Goal: Check status: Check status

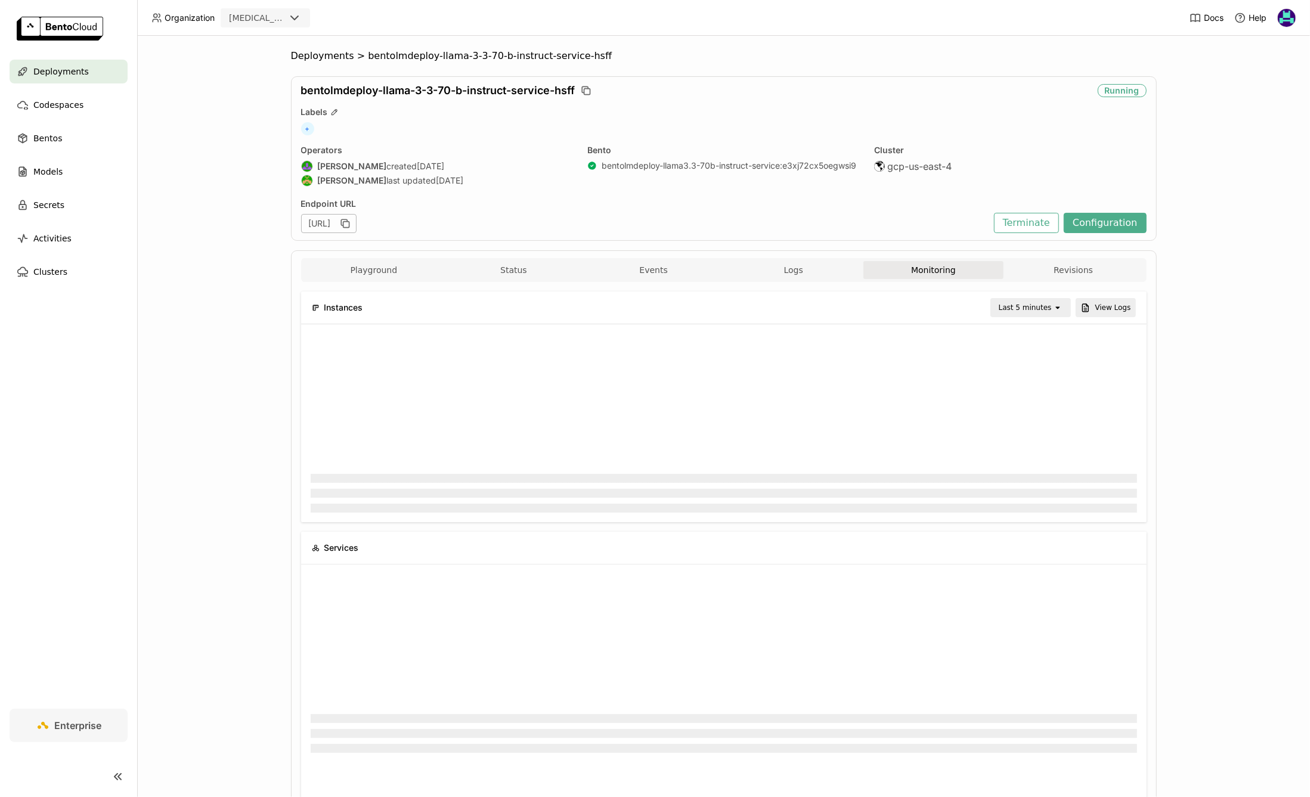
click at [64, 63] on div "Deployments" at bounding box center [69, 72] width 118 height 24
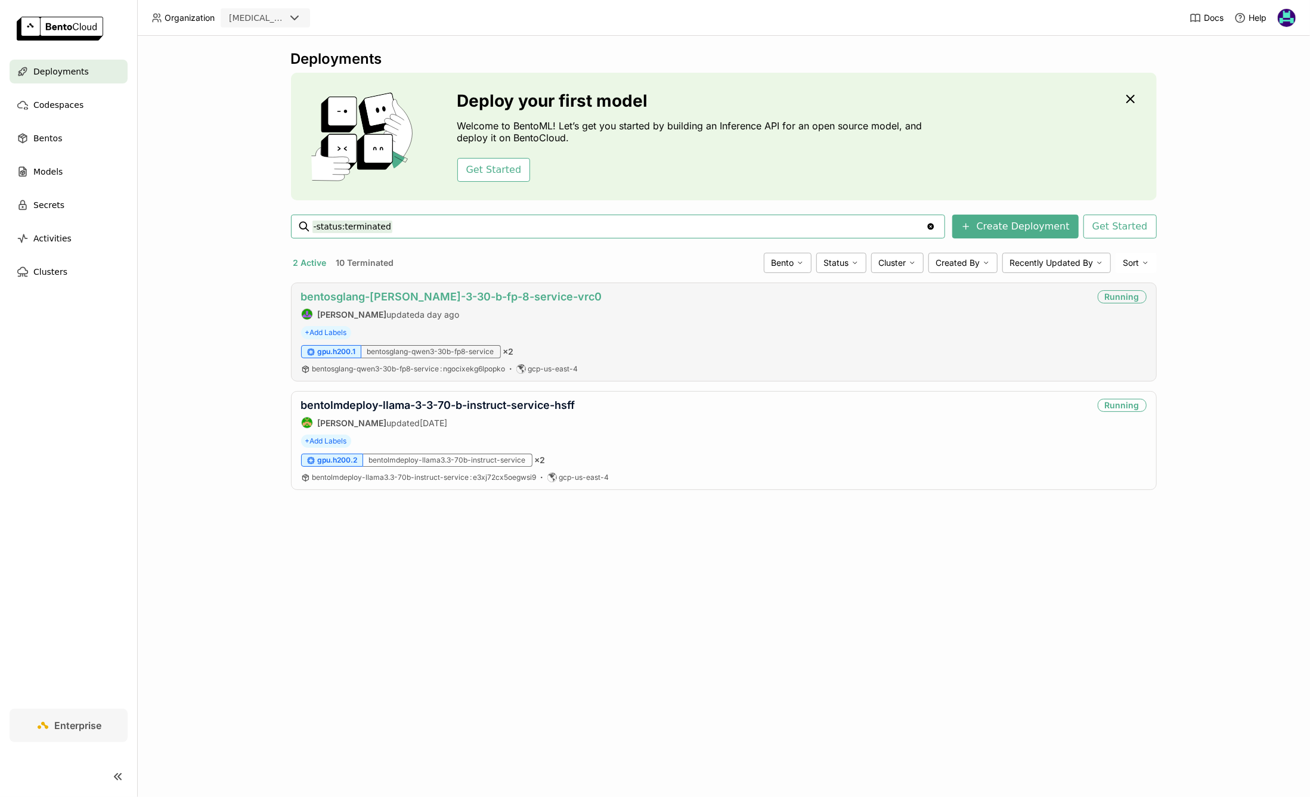
click at [527, 297] on link "bentosglang-[PERSON_NAME]-3-30-b-fp-8-service-vrc0" at bounding box center [451, 296] width 301 height 13
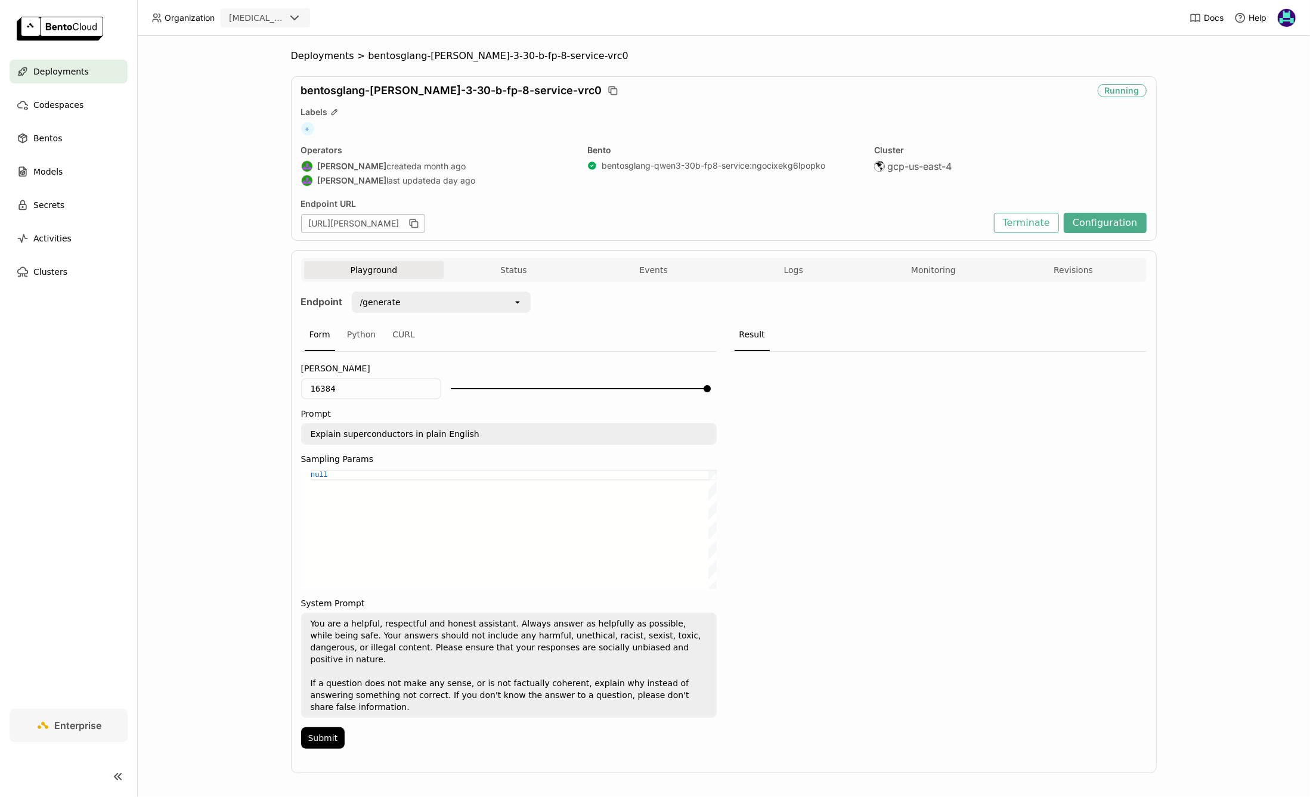
click at [950, 258] on div "Playground Status Events Logs Monitoring Revisions" at bounding box center [724, 270] width 846 height 24
click at [931, 267] on button "Monitoring" at bounding box center [934, 270] width 140 height 18
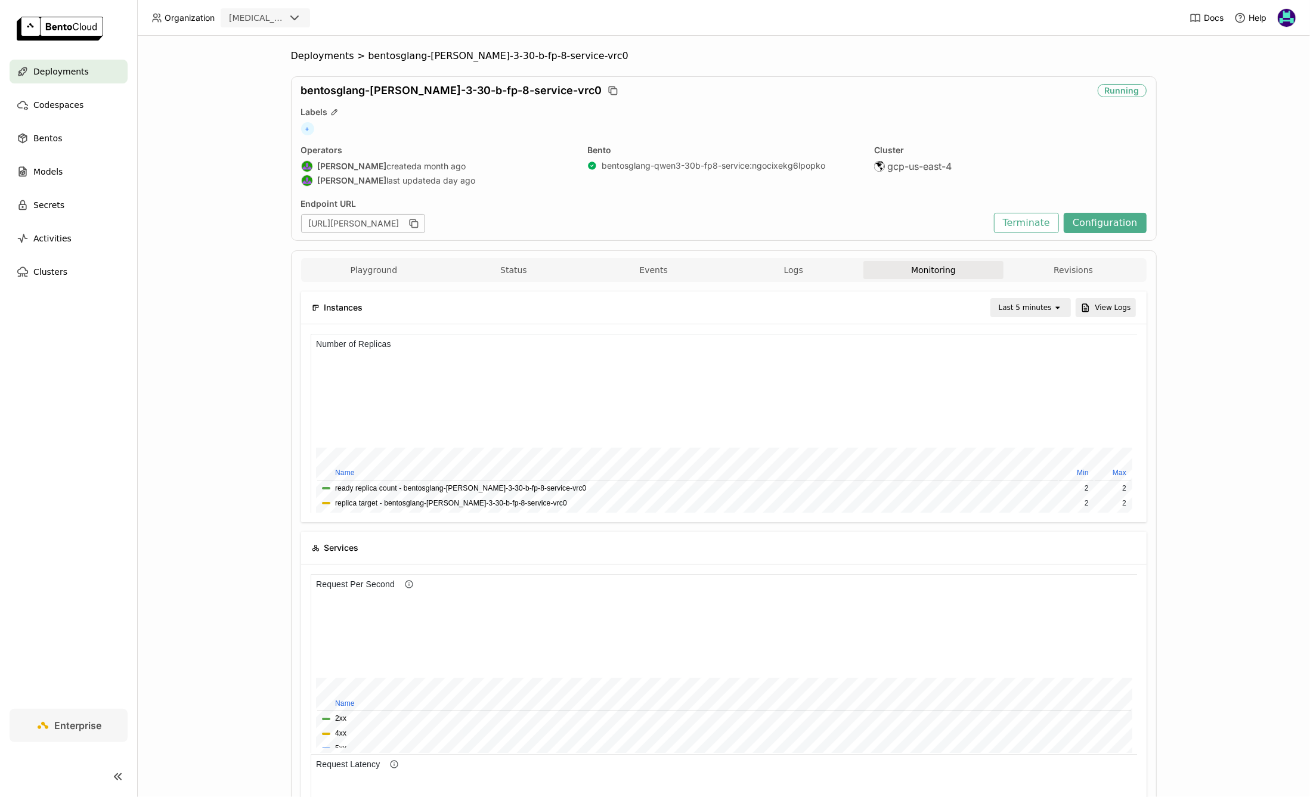
scroll to position [14, 0]
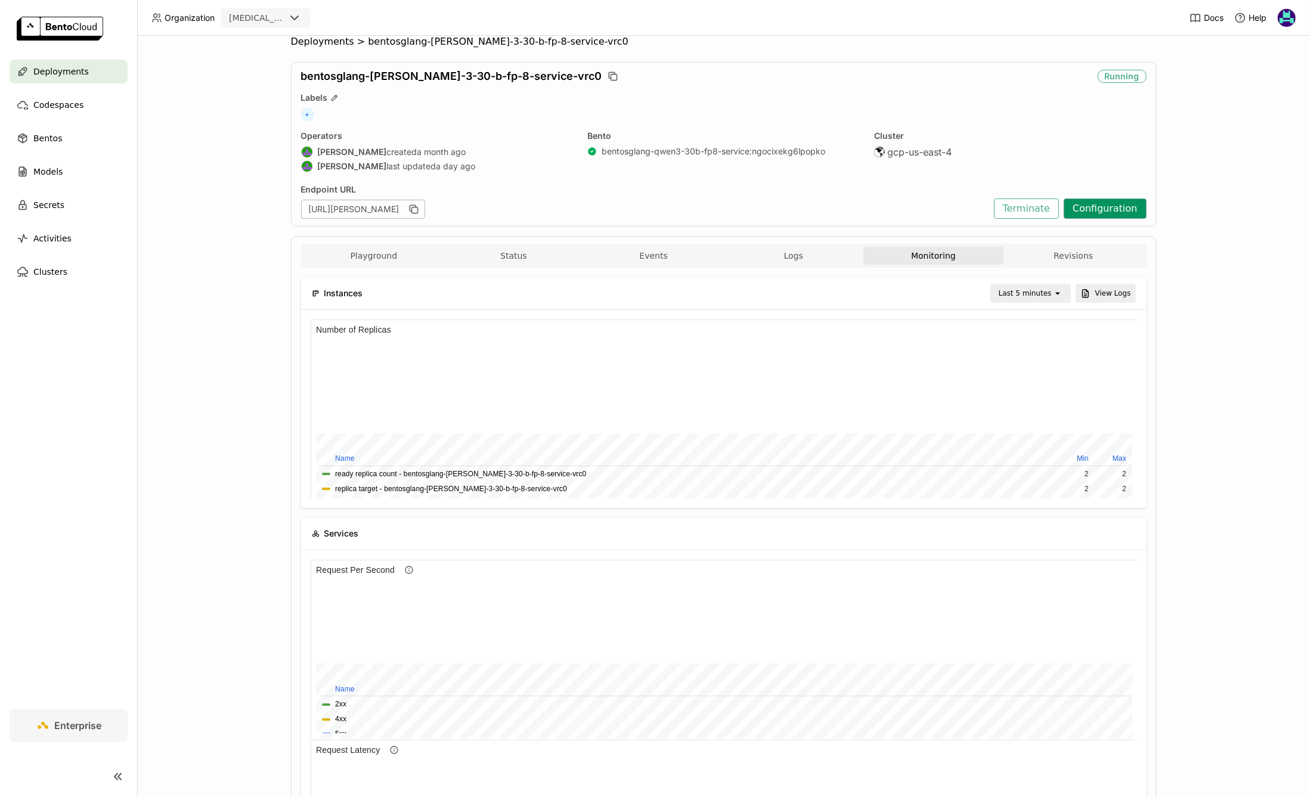
click at [1123, 211] on button "Configuration" at bounding box center [1105, 209] width 83 height 20
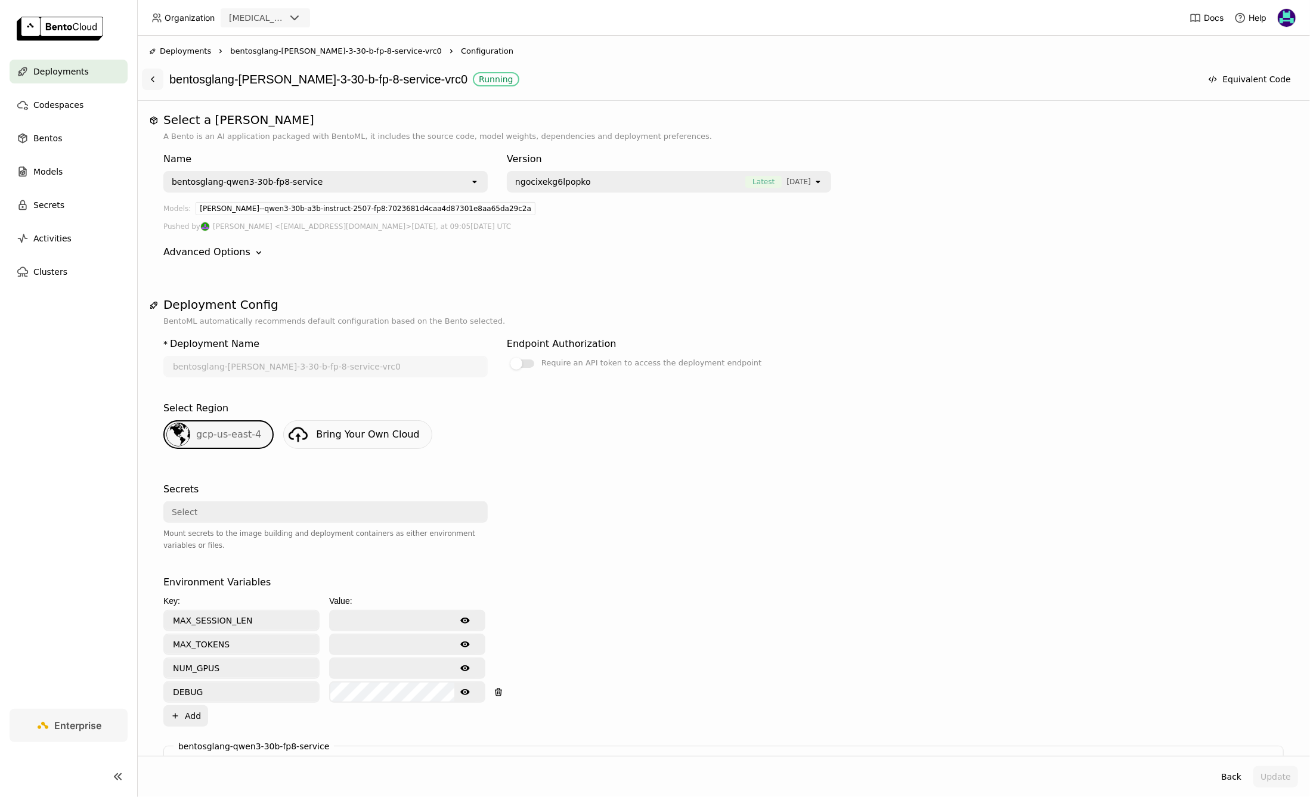
click at [159, 77] on button at bounding box center [152, 79] width 21 height 21
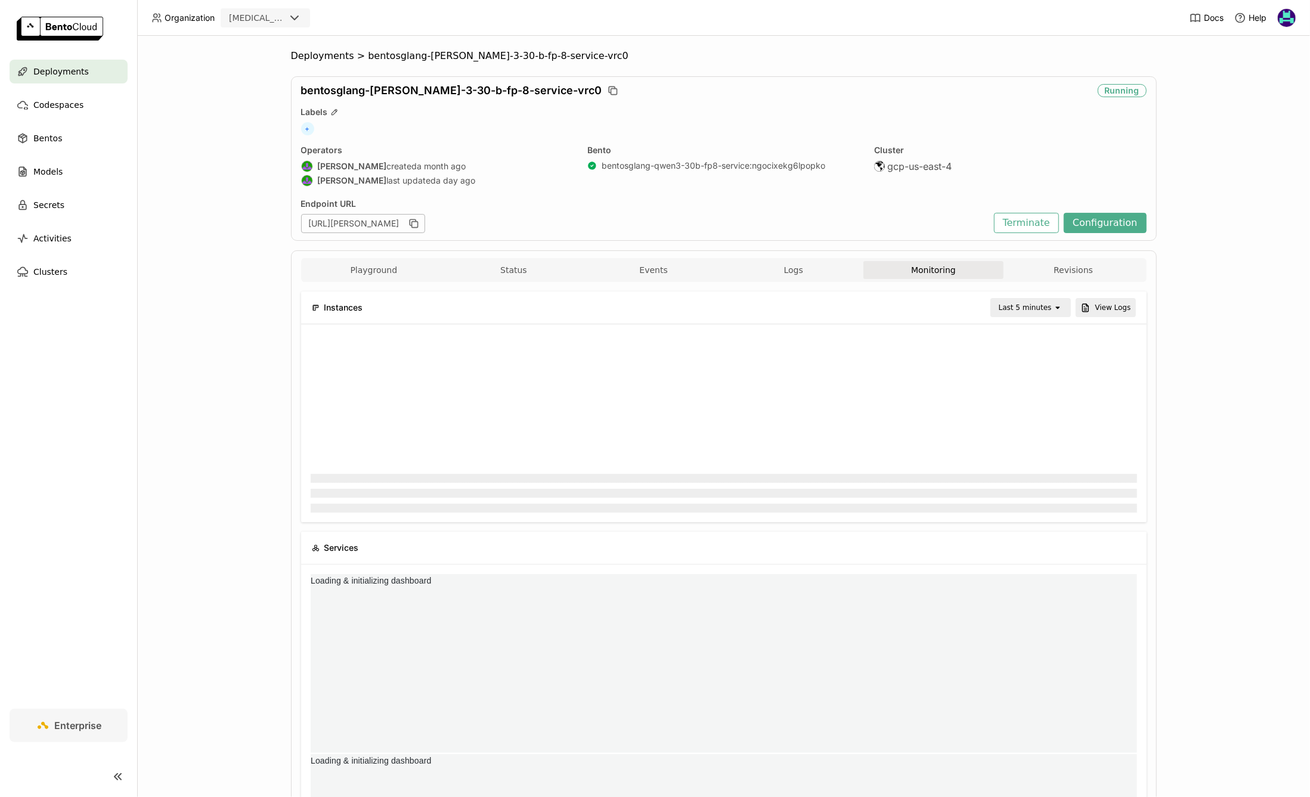
click at [1030, 311] on div "Last 5 minutes" at bounding box center [1025, 308] width 53 height 12
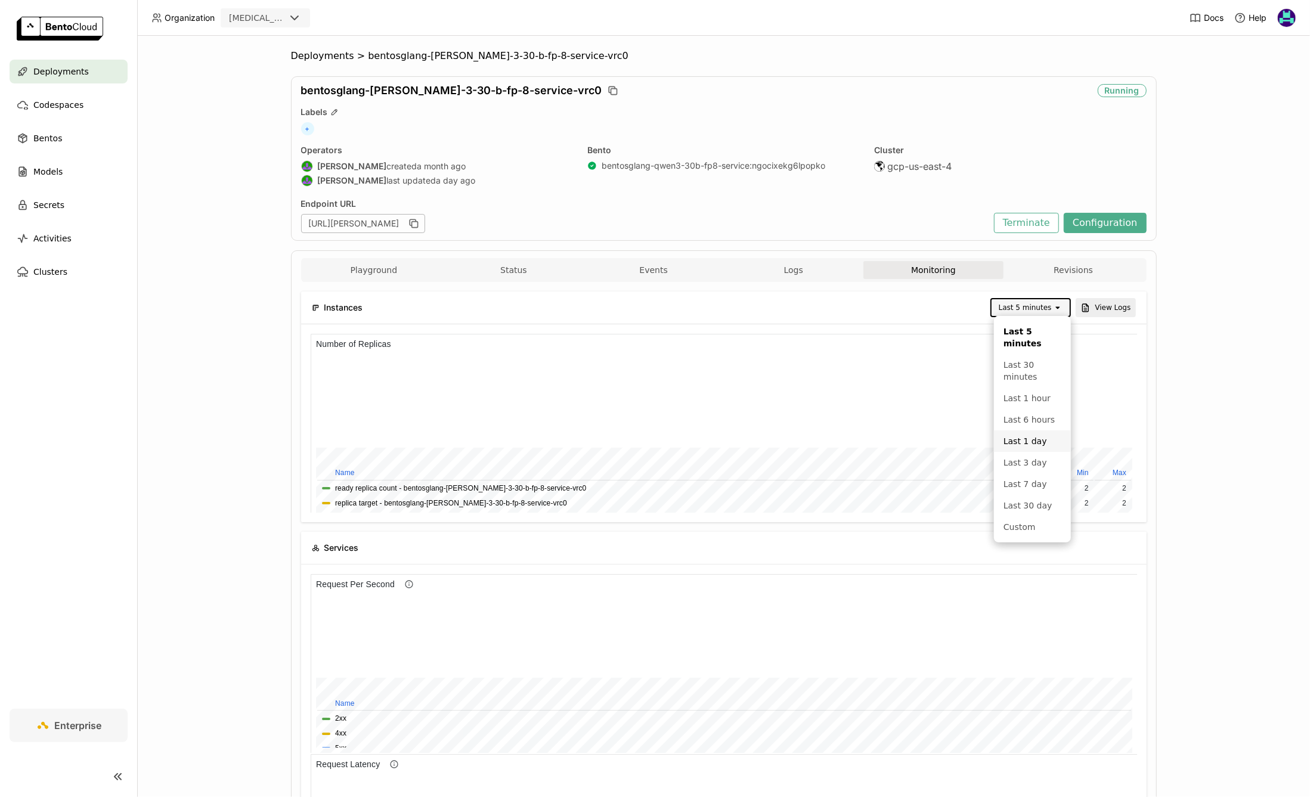
click at [1044, 444] on div "Last 1 day" at bounding box center [1033, 441] width 58 height 12
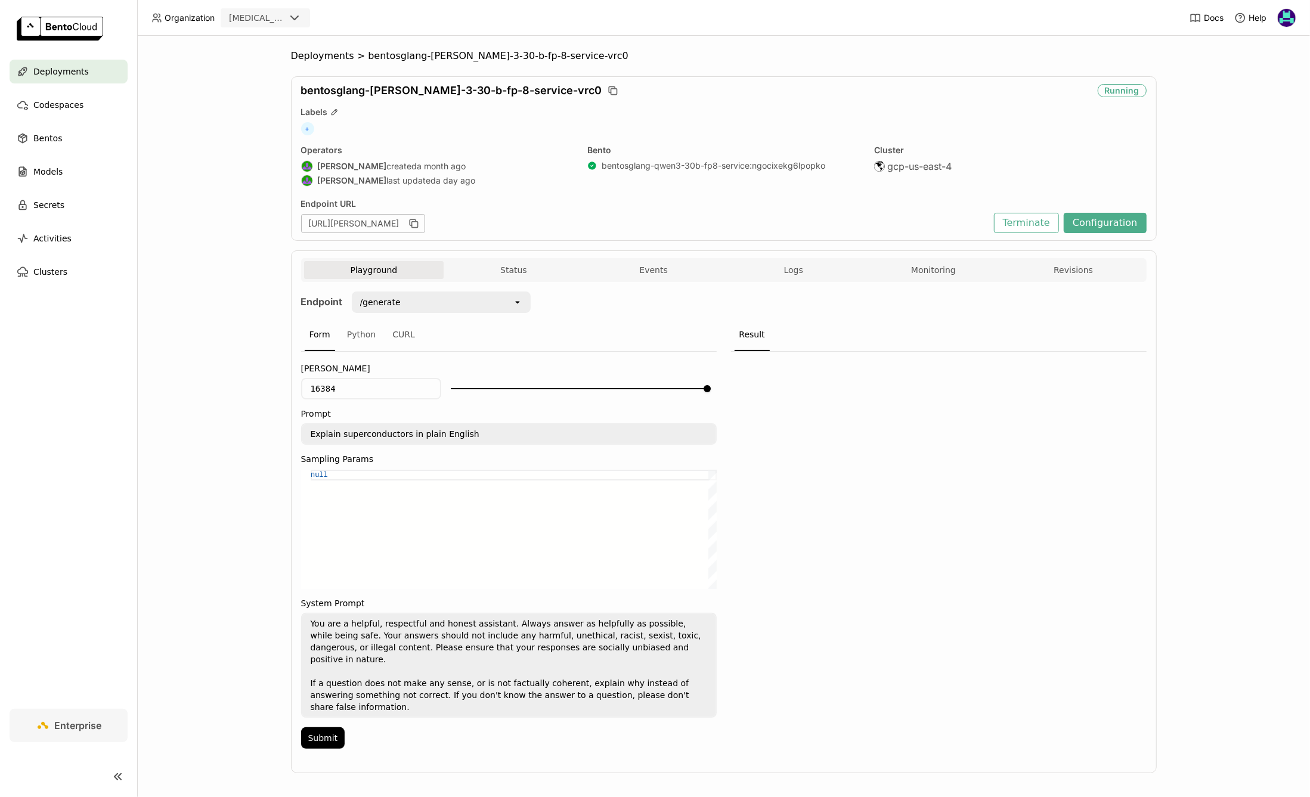
click at [72, 74] on span "Deployments" at bounding box center [60, 71] width 55 height 14
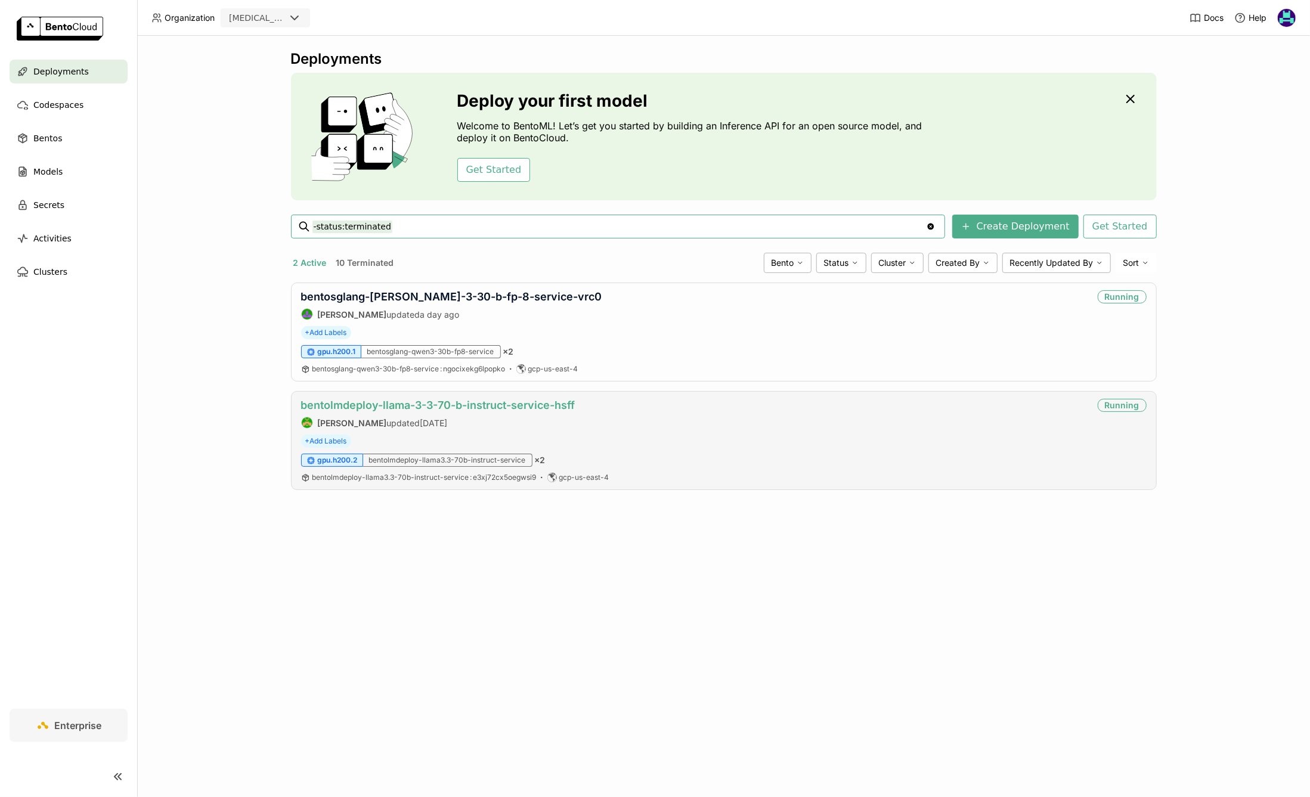
click at [379, 403] on link "bentolmdeploy-llama-3-3-70-b-instruct-service-hsff" at bounding box center [438, 405] width 274 height 13
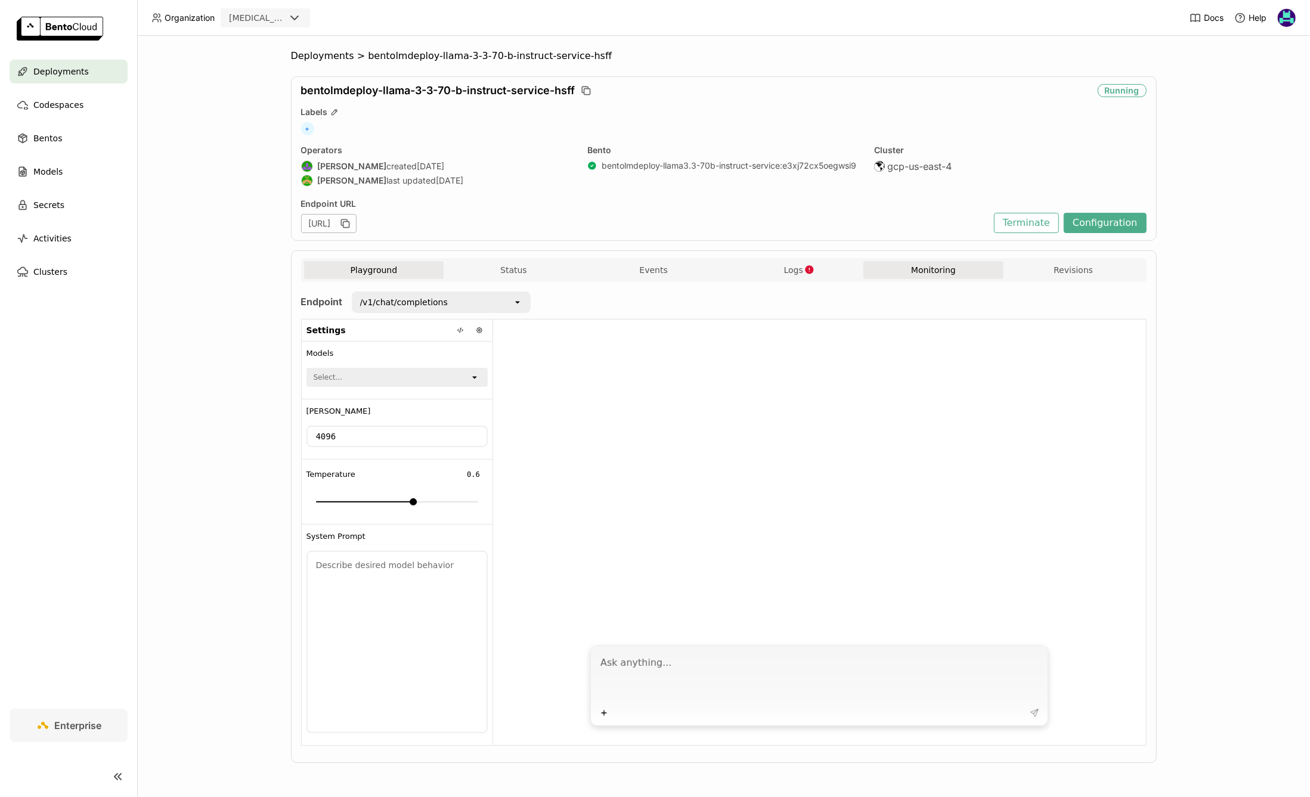
click at [948, 265] on button "Monitoring" at bounding box center [934, 270] width 140 height 18
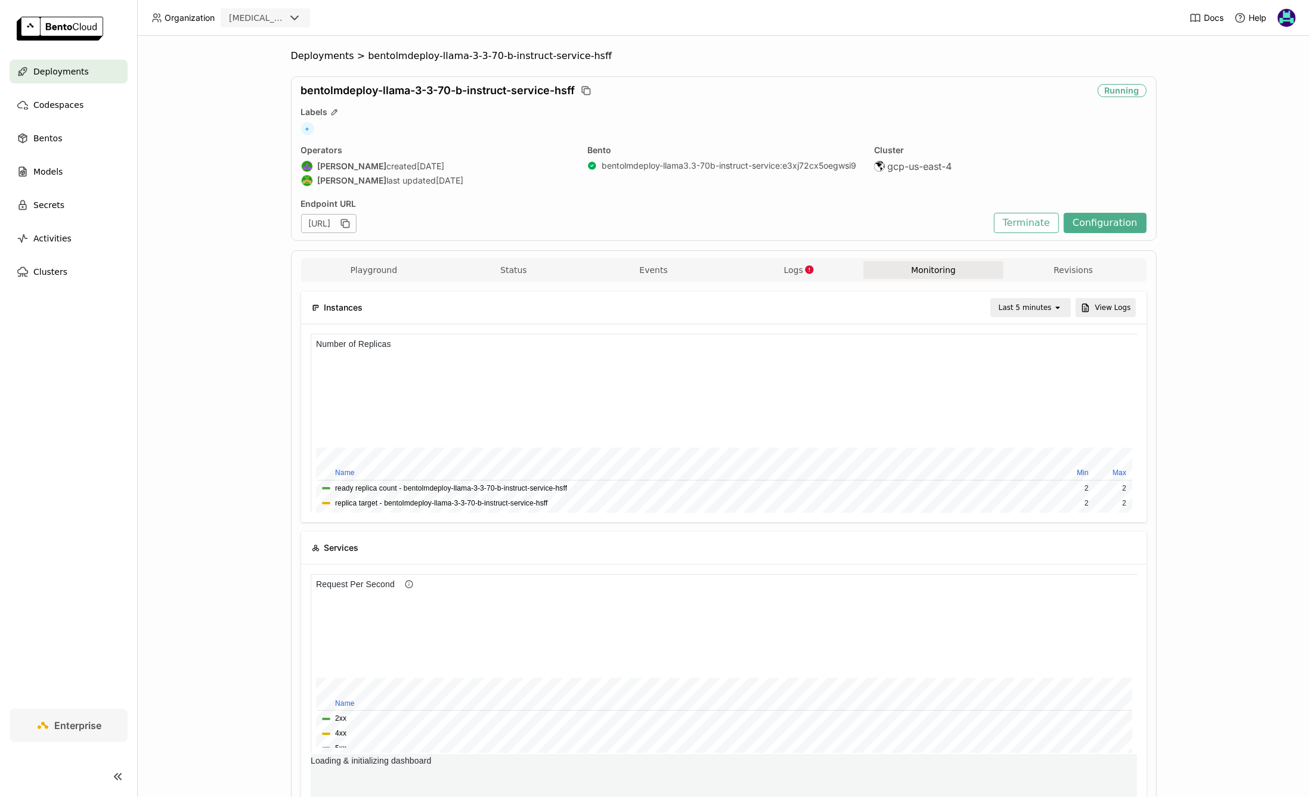
scroll to position [179, 413]
click at [1031, 306] on div "Last 5 minutes" at bounding box center [1025, 308] width 53 height 12
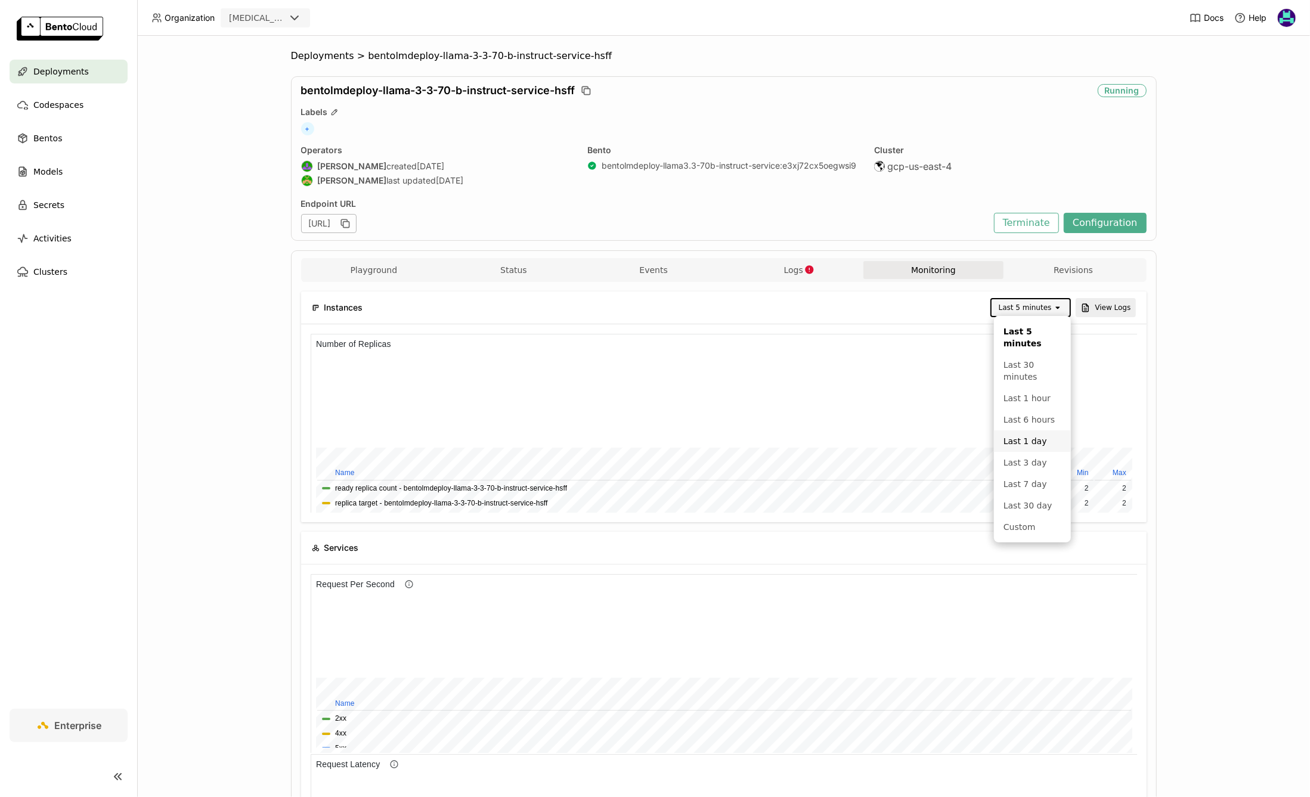
click at [1038, 443] on div "Last 1 day" at bounding box center [1033, 441] width 58 height 12
click at [1112, 218] on button "Configuration" at bounding box center [1105, 223] width 83 height 20
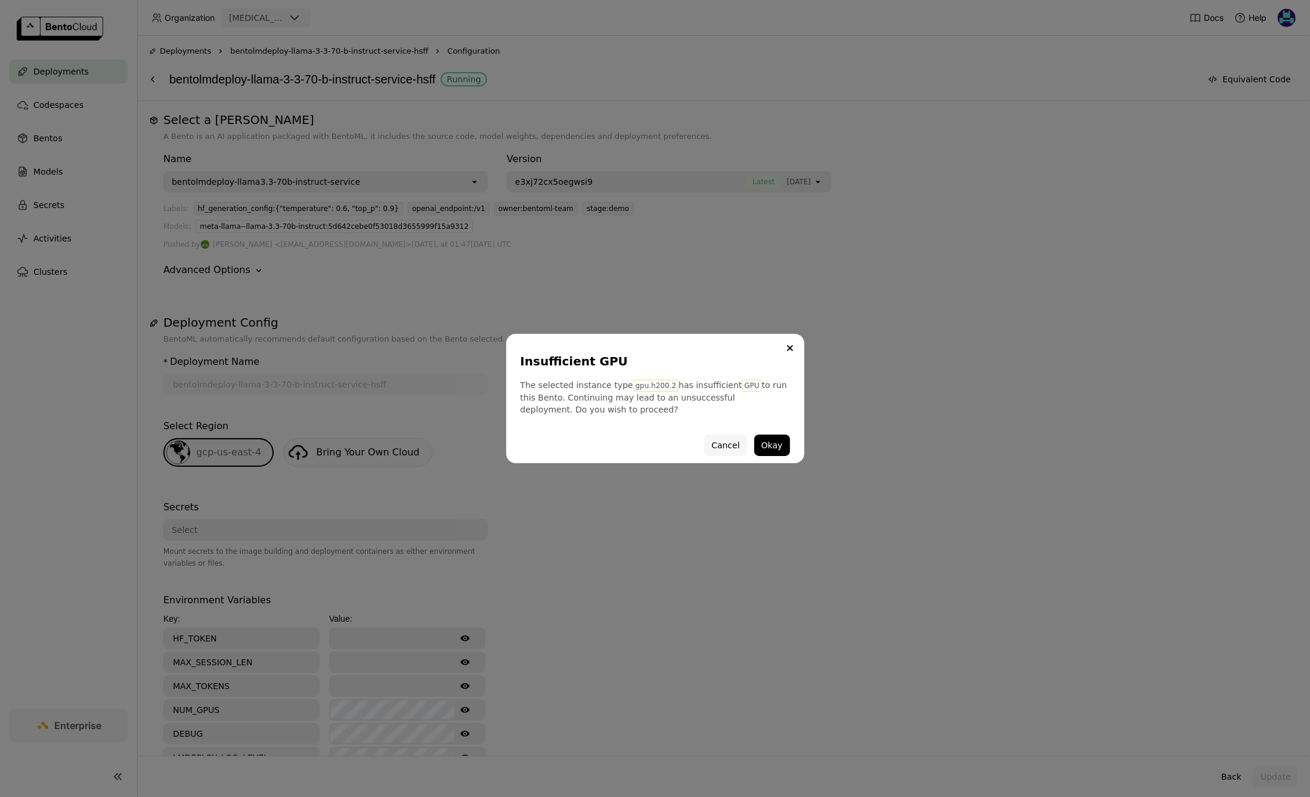
click at [731, 444] on button "Cancel" at bounding box center [725, 445] width 42 height 21
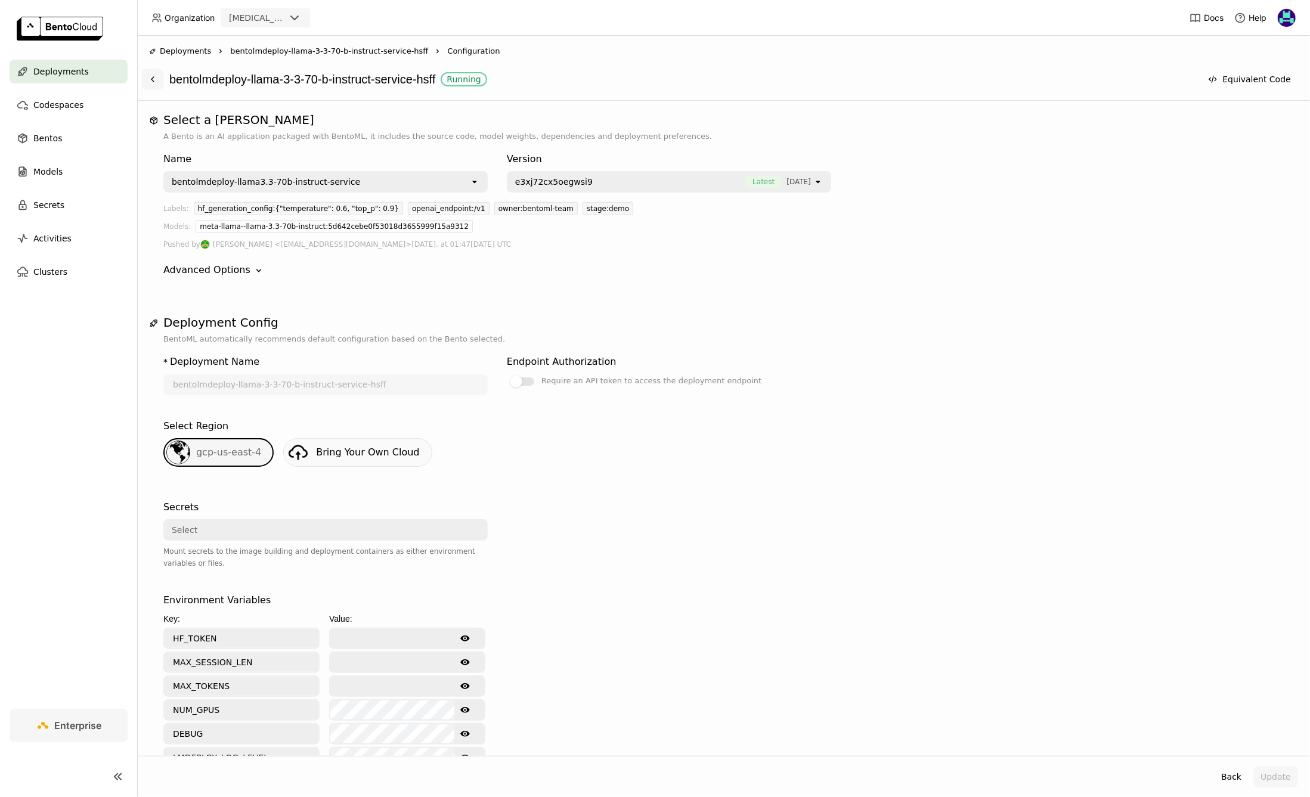
click at [150, 85] on button at bounding box center [152, 79] width 21 height 21
